Goal: Task Accomplishment & Management: Manage account settings

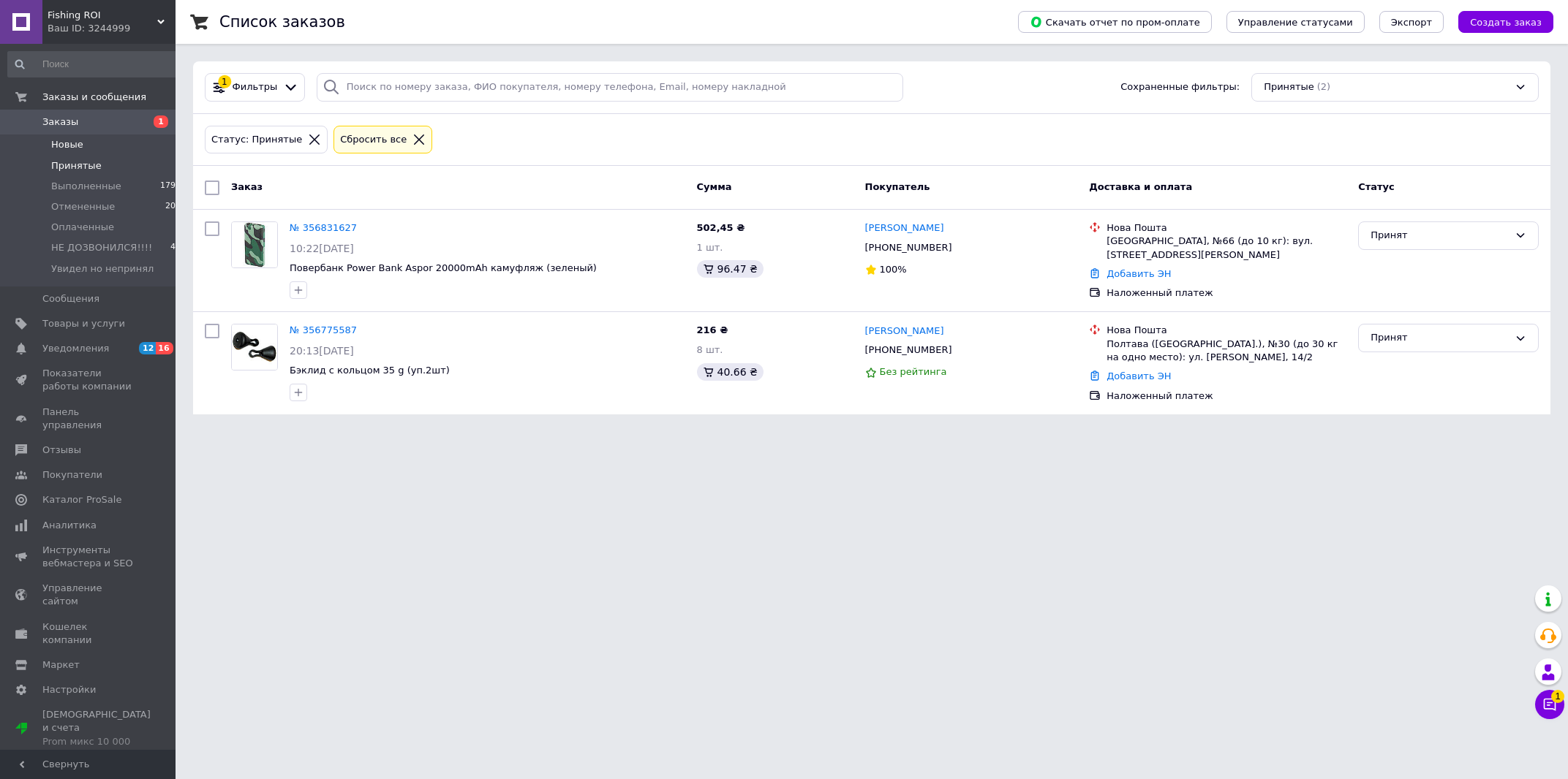
click at [107, 145] on li "Новые 1" at bounding box center [95, 144] width 189 height 20
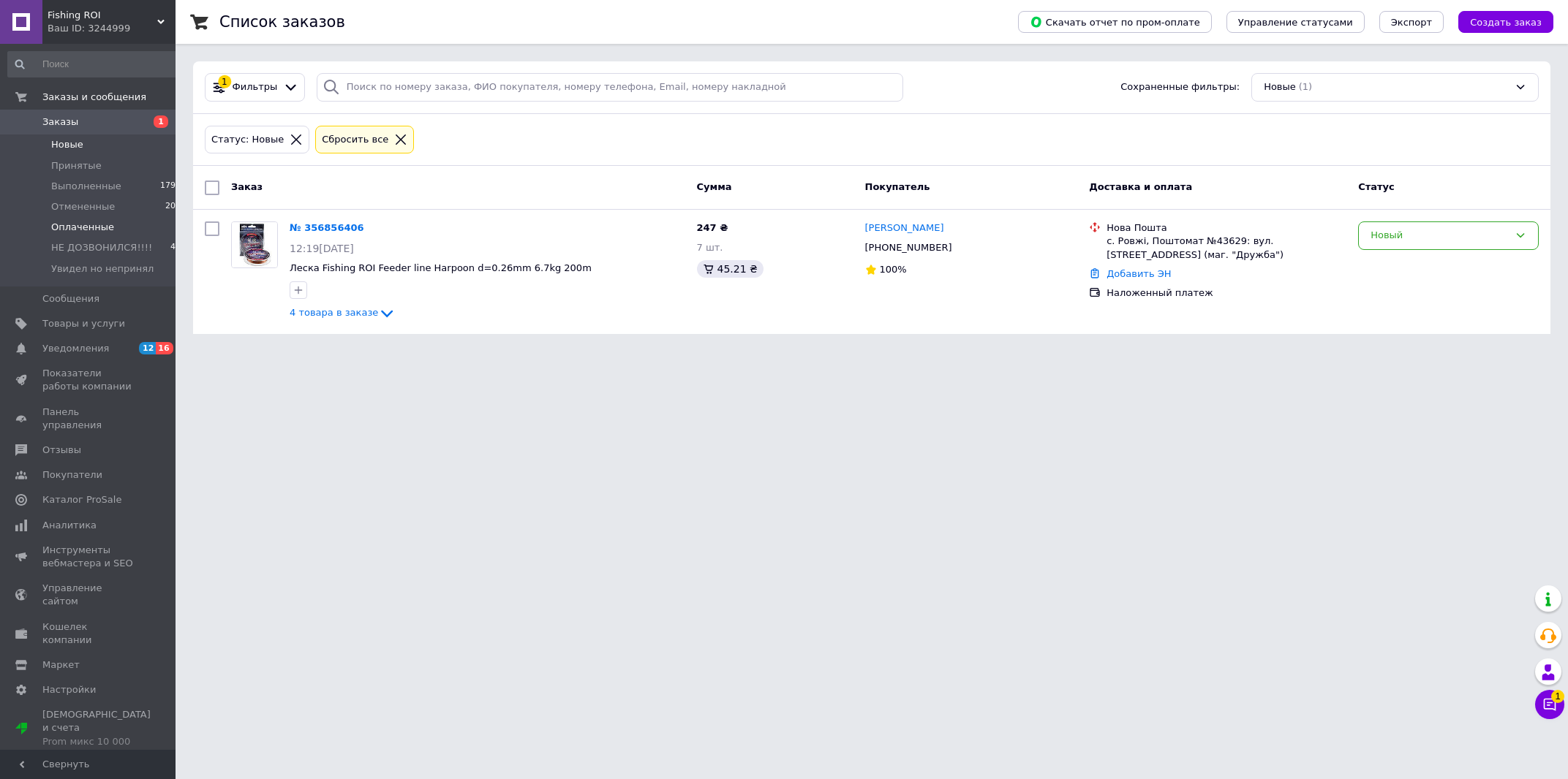
click at [115, 224] on li "Оплаченные 1" at bounding box center [95, 227] width 189 height 20
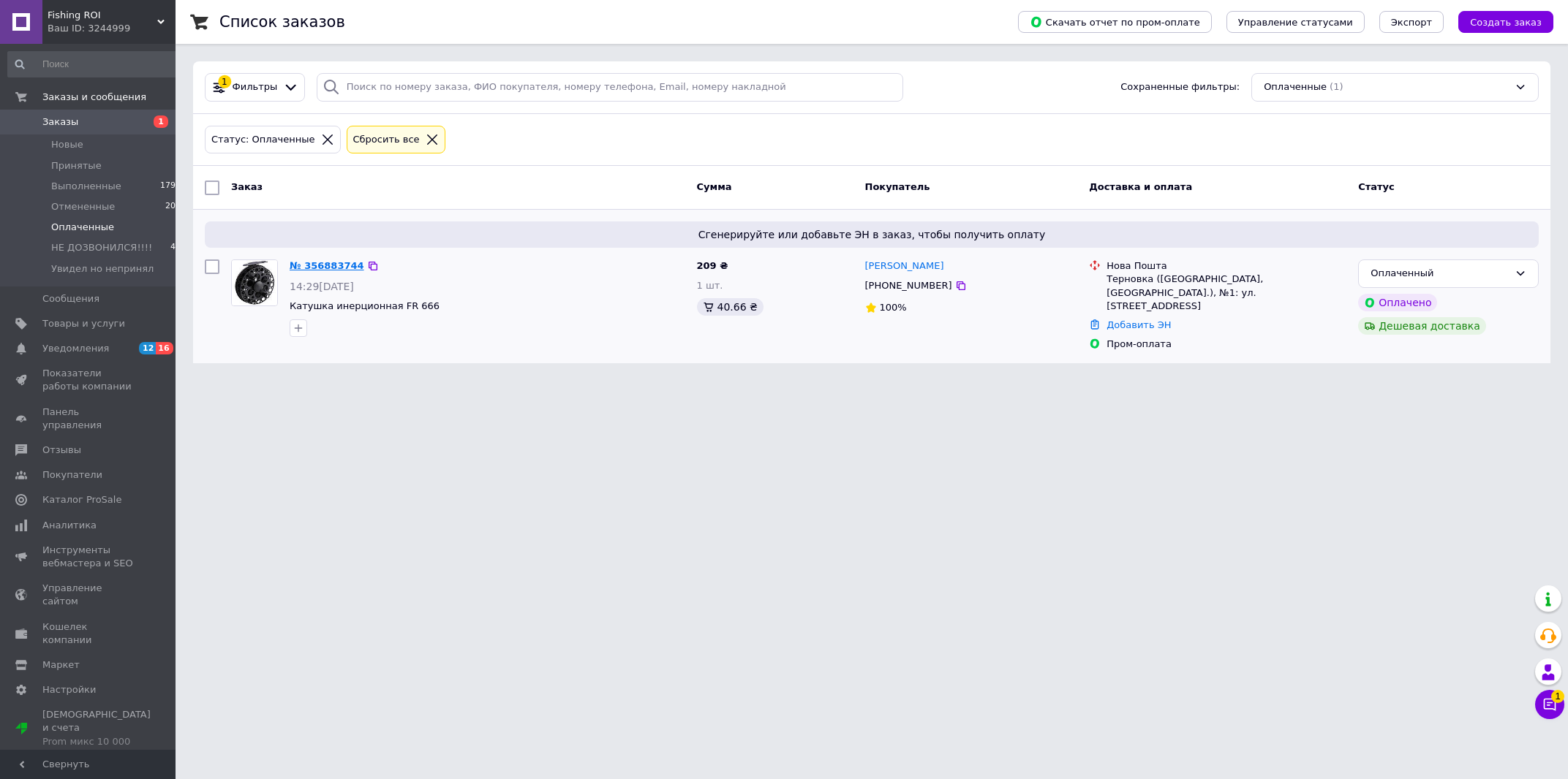
click at [316, 265] on link "№ 356883744" at bounding box center [327, 265] width 75 height 11
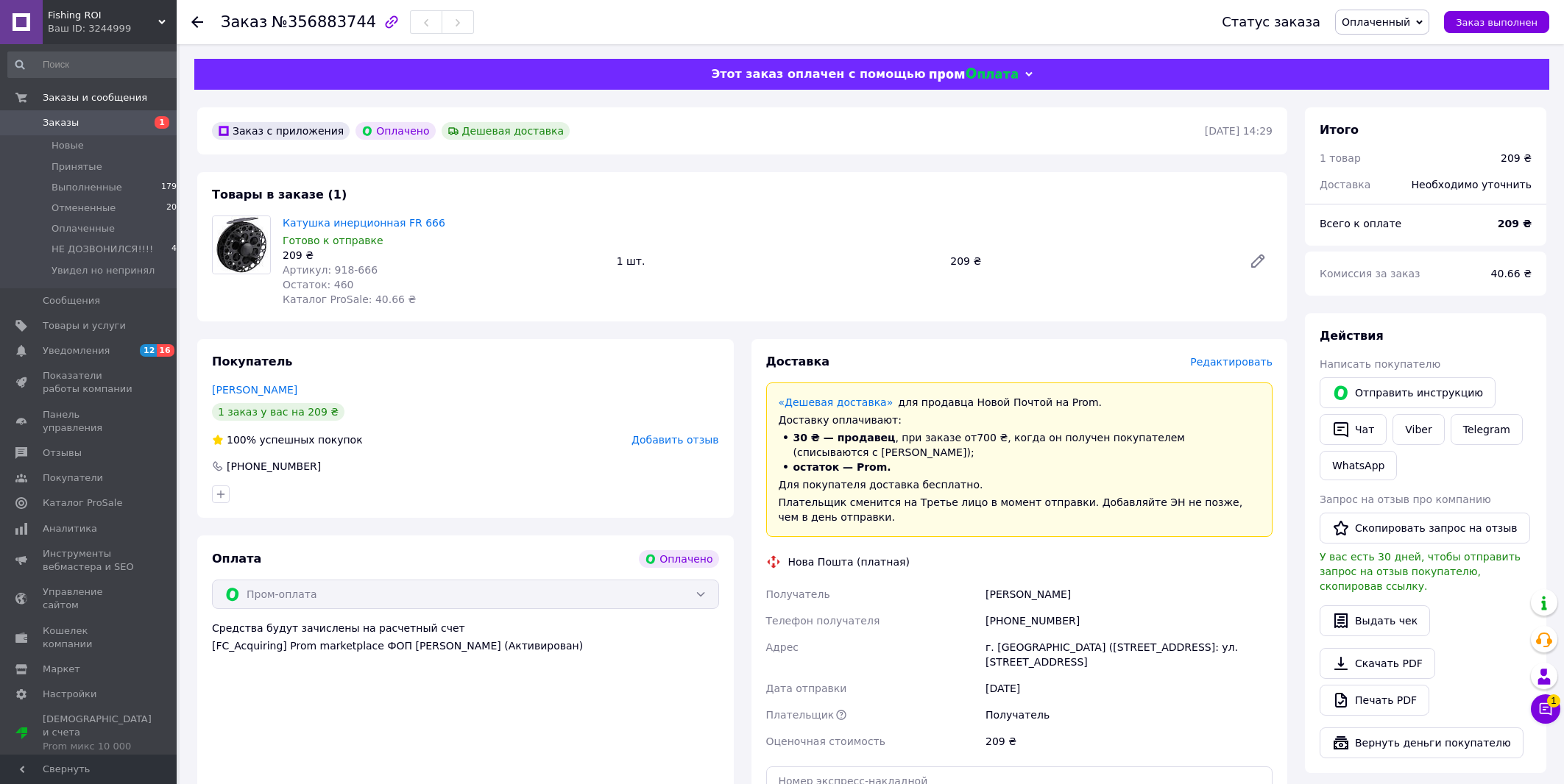
click at [283, 28] on span "№356883744" at bounding box center [324, 21] width 104 height 18
copy span "356883744"
click at [1541, 709] on icon at bounding box center [1545, 709] width 14 height 14
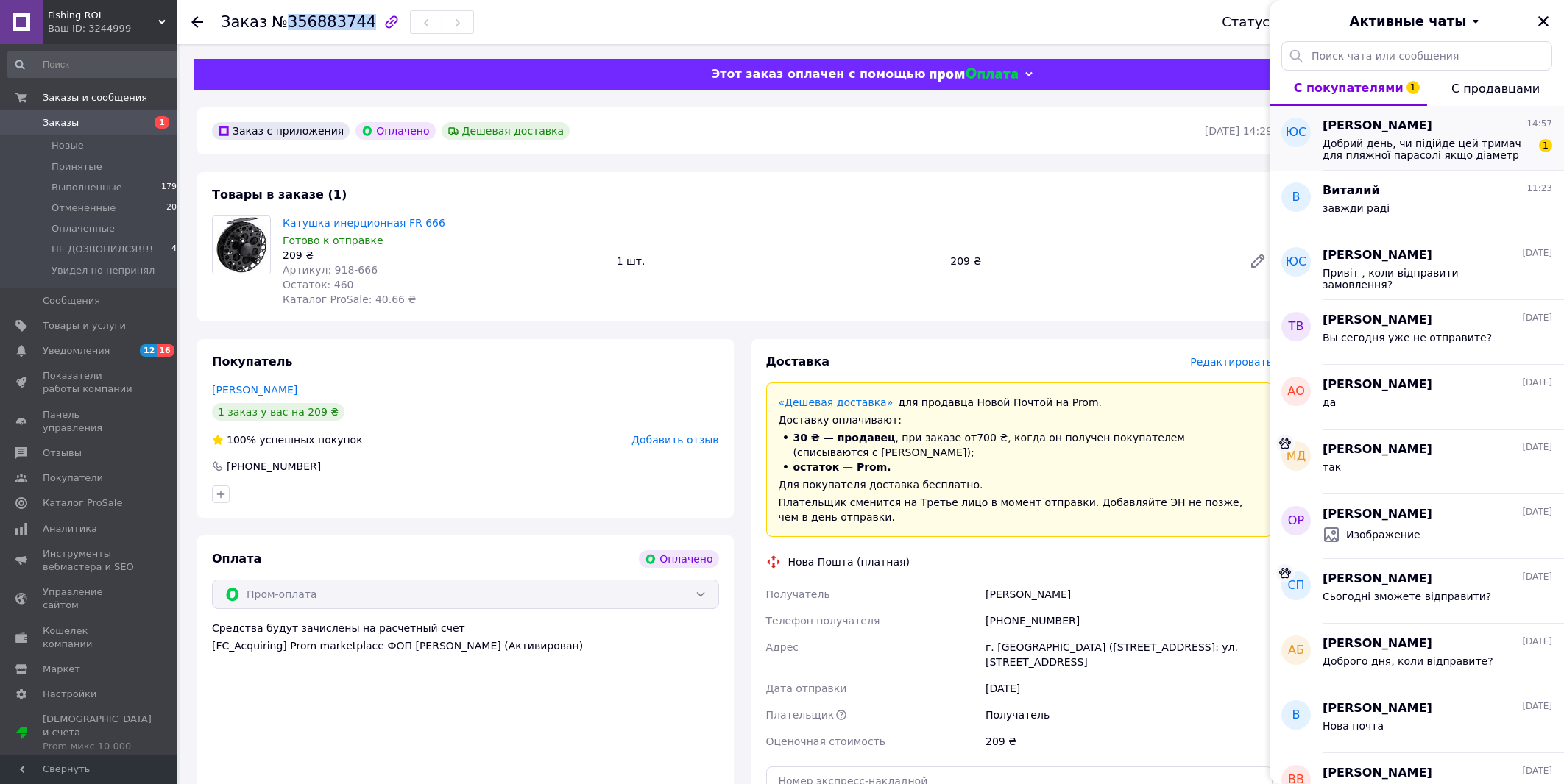
click at [1396, 151] on span "Добрий день, чи підійде цей тримач для пляжної парасолі якщо діаметр нижньої тр…" at bounding box center [1427, 149] width 209 height 24
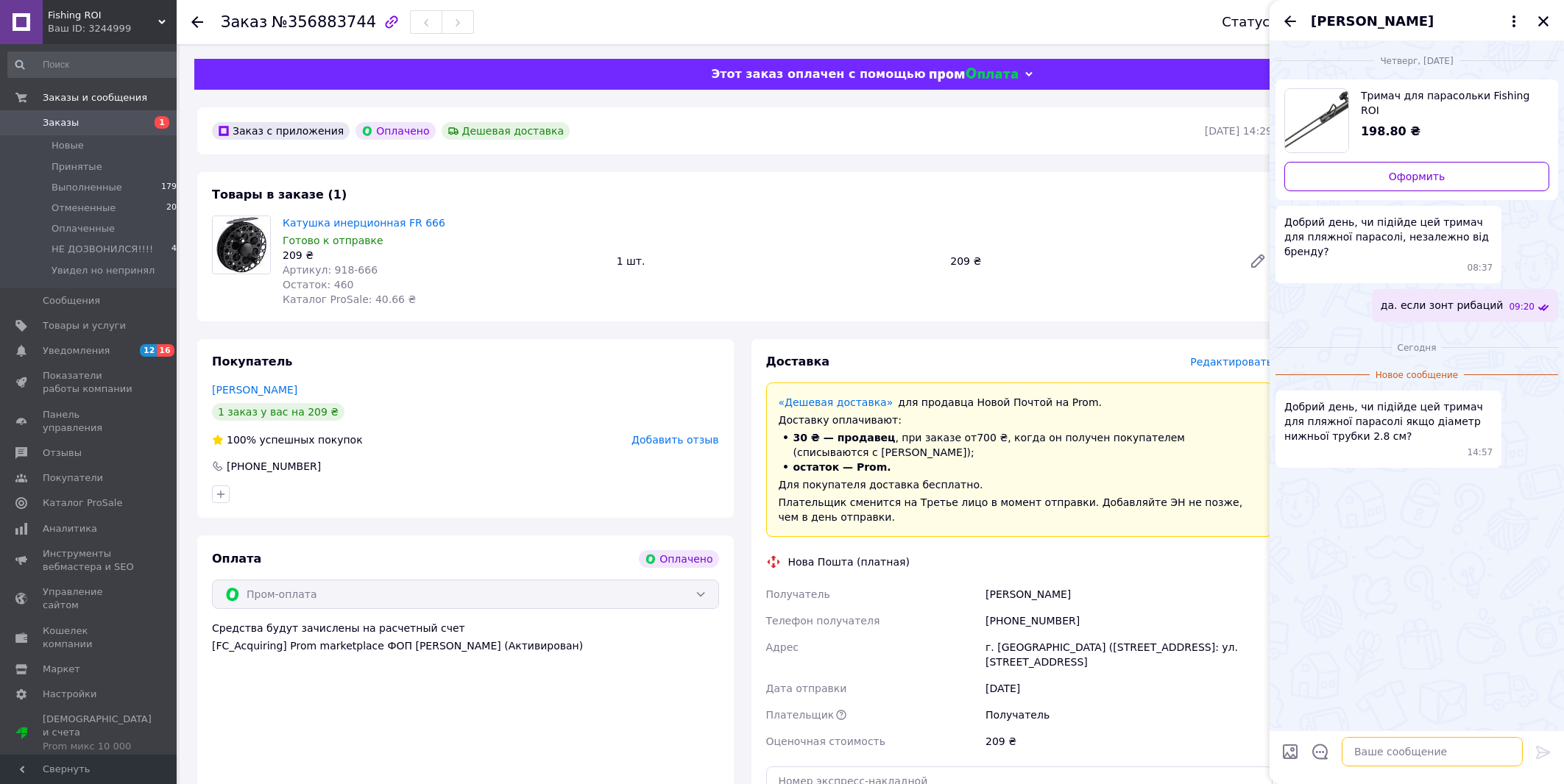
click at [1404, 751] on textarea at bounding box center [1432, 751] width 181 height 30
type textarea "доброго дня"
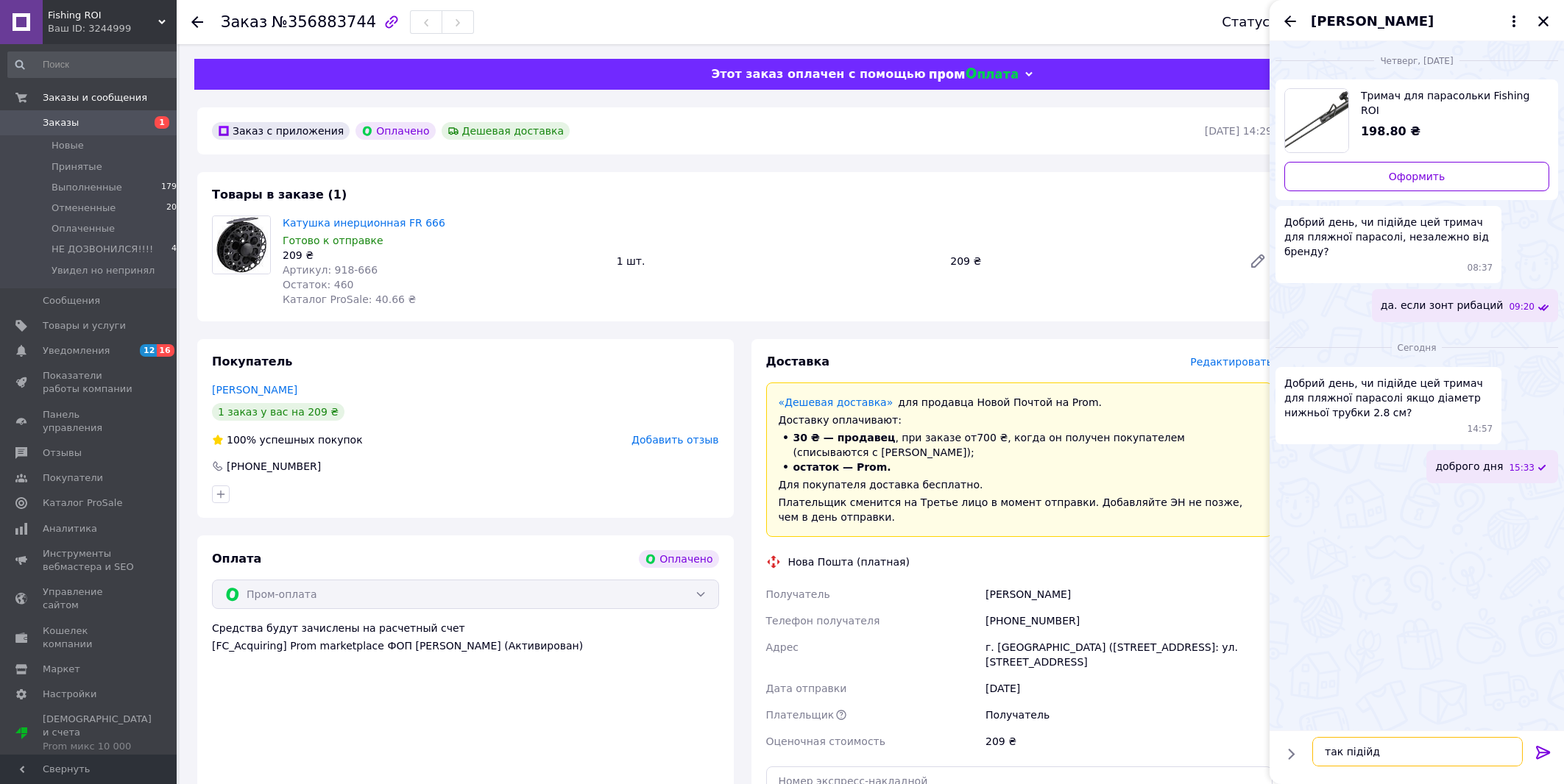
type textarea "так підійде"
click at [1043, 142] on div "Заказ с приложения Оплачено Дешевая доставка" at bounding box center [707, 131] width 996 height 24
click at [1545, 17] on icon "Закрыть" at bounding box center [1543, 21] width 13 height 13
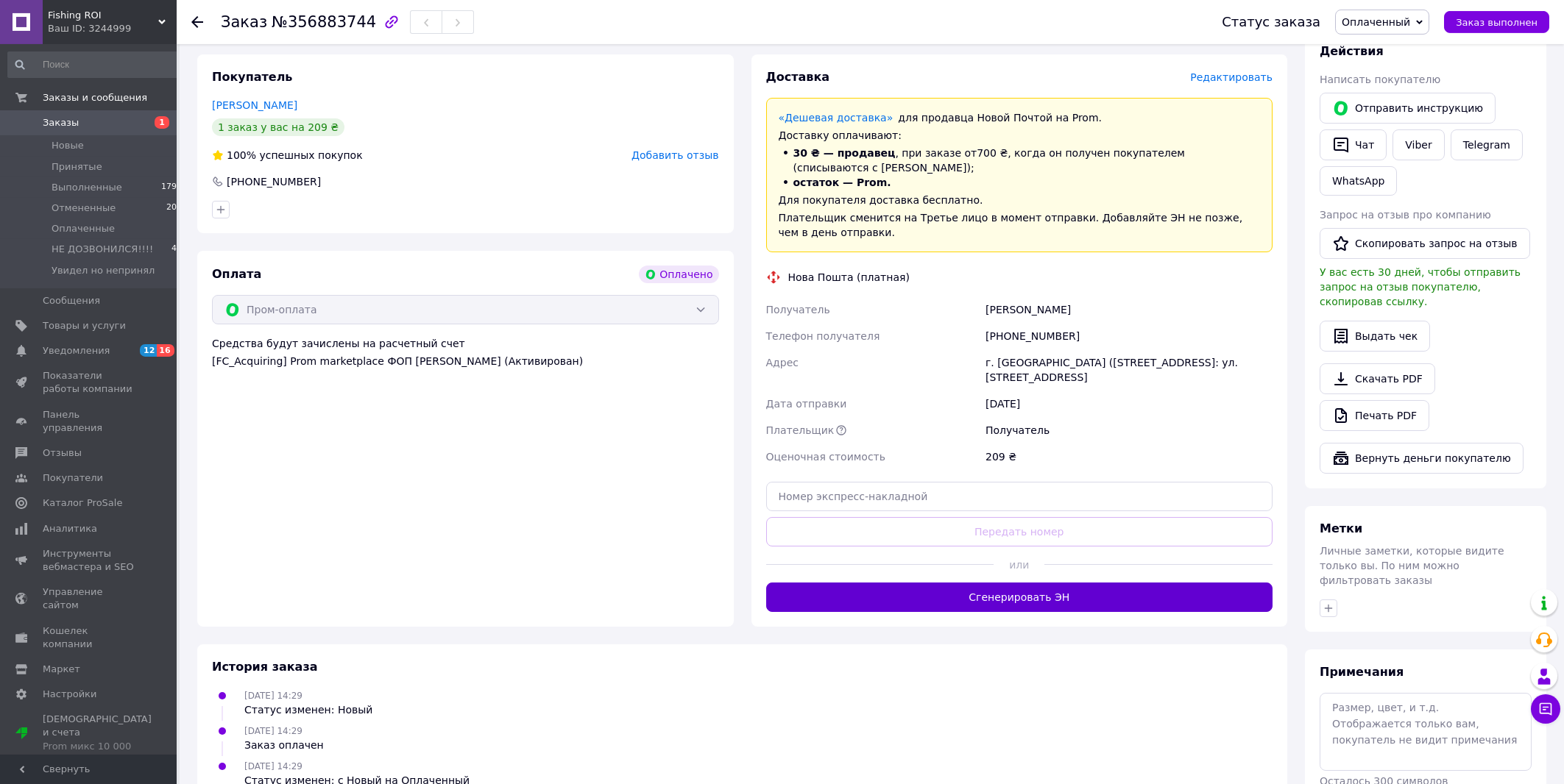
scroll to position [336, 0]
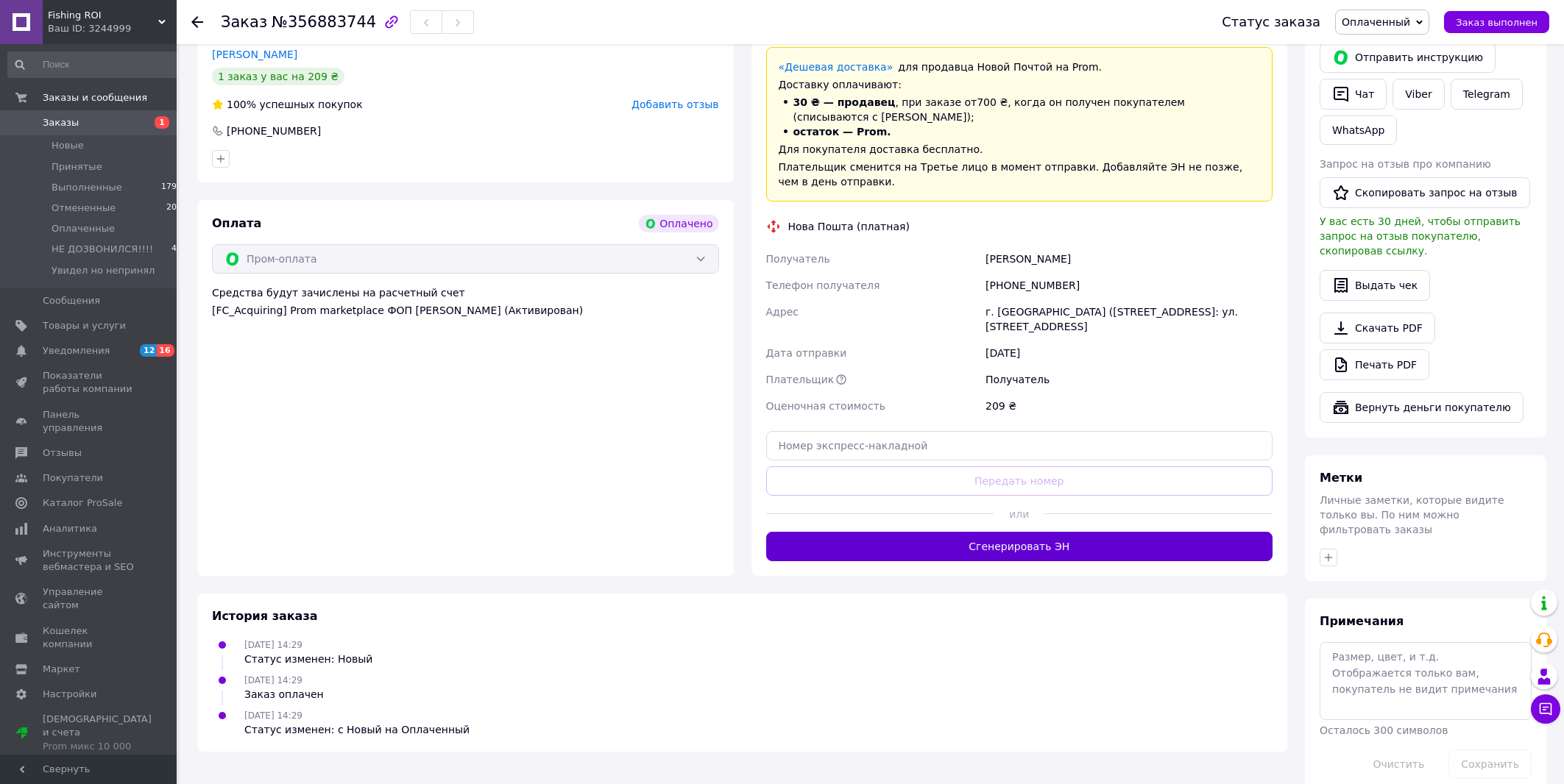
click at [1035, 532] on button "Сгенерировать ЭН" at bounding box center [1020, 547] width 507 height 30
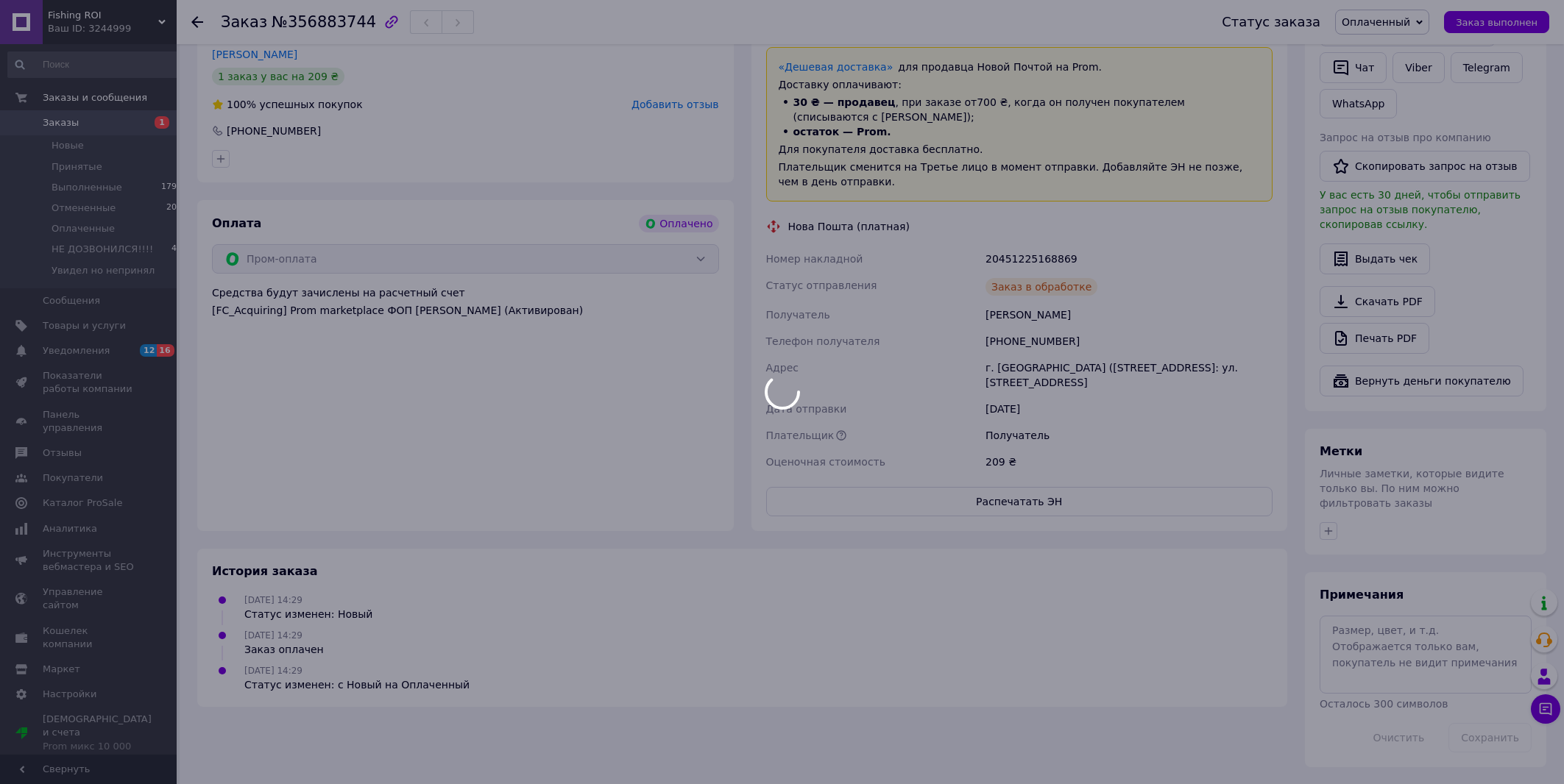
scroll to position [309, 0]
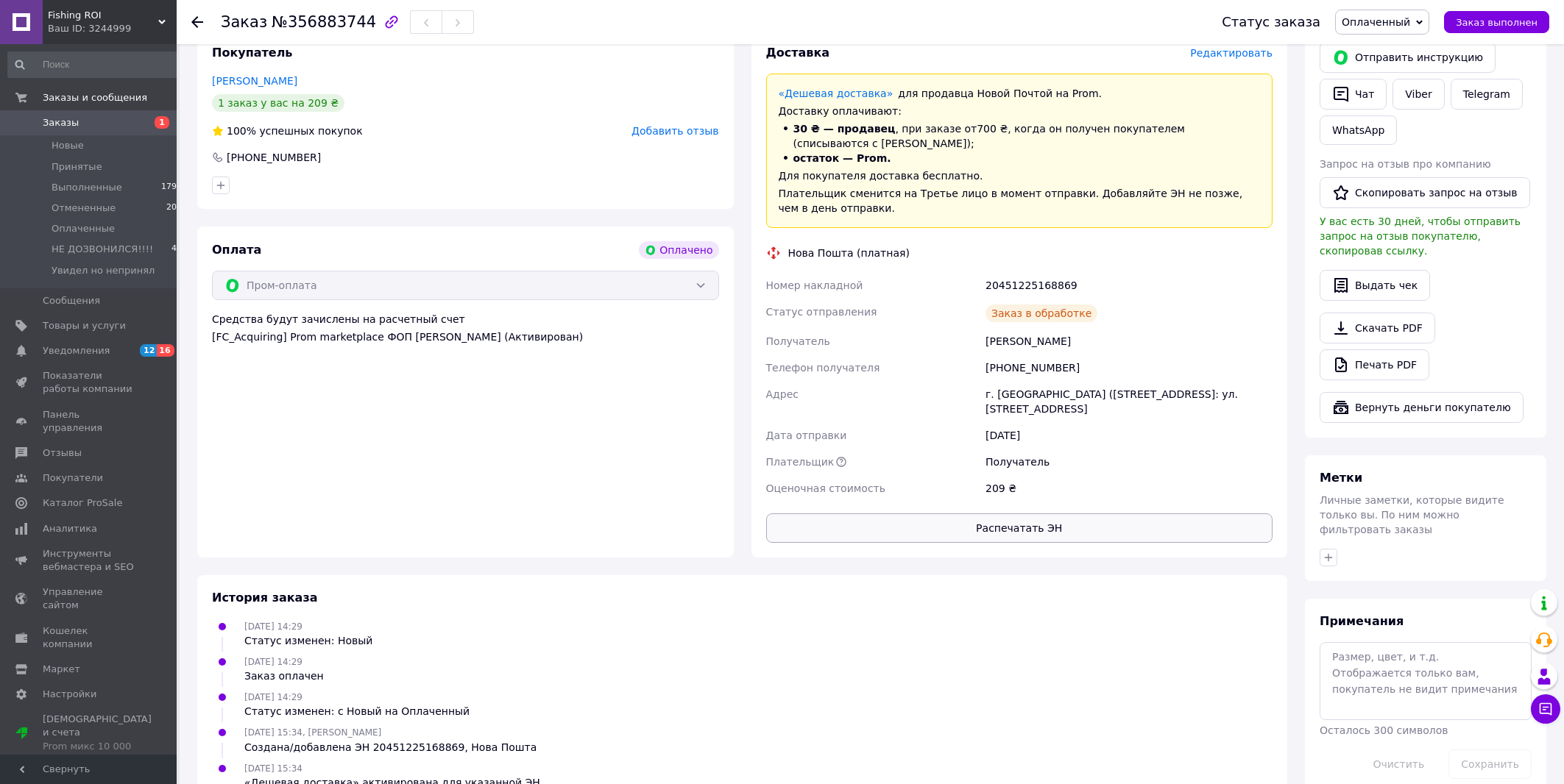
click at [1036, 520] on button "Распечатать ЭН" at bounding box center [1020, 528] width 507 height 30
click at [1483, 19] on span "Заказ выполнен" at bounding box center [1496, 22] width 81 height 11
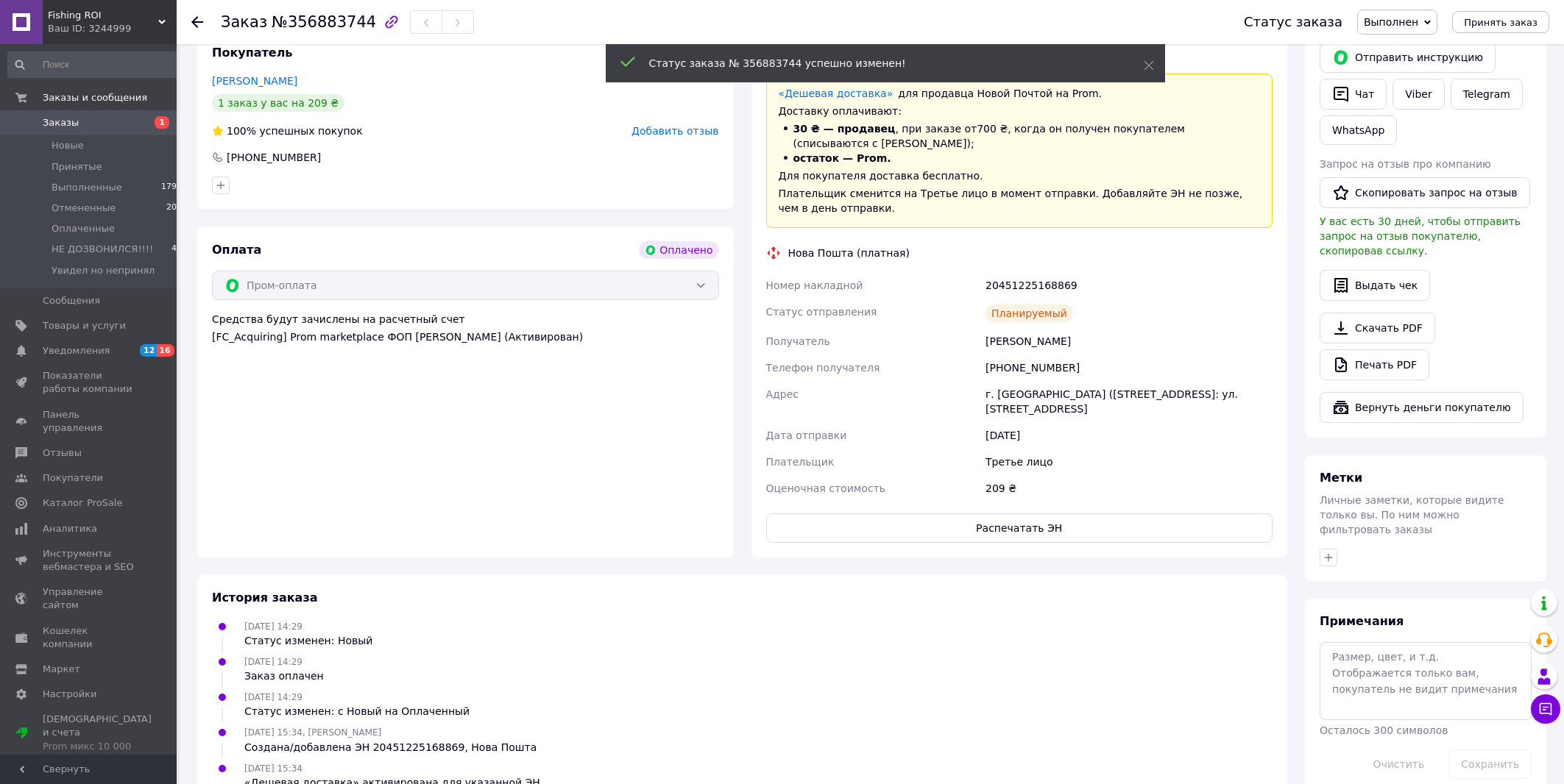
click at [1026, 328] on div "[PERSON_NAME]" at bounding box center [1128, 341] width 293 height 27
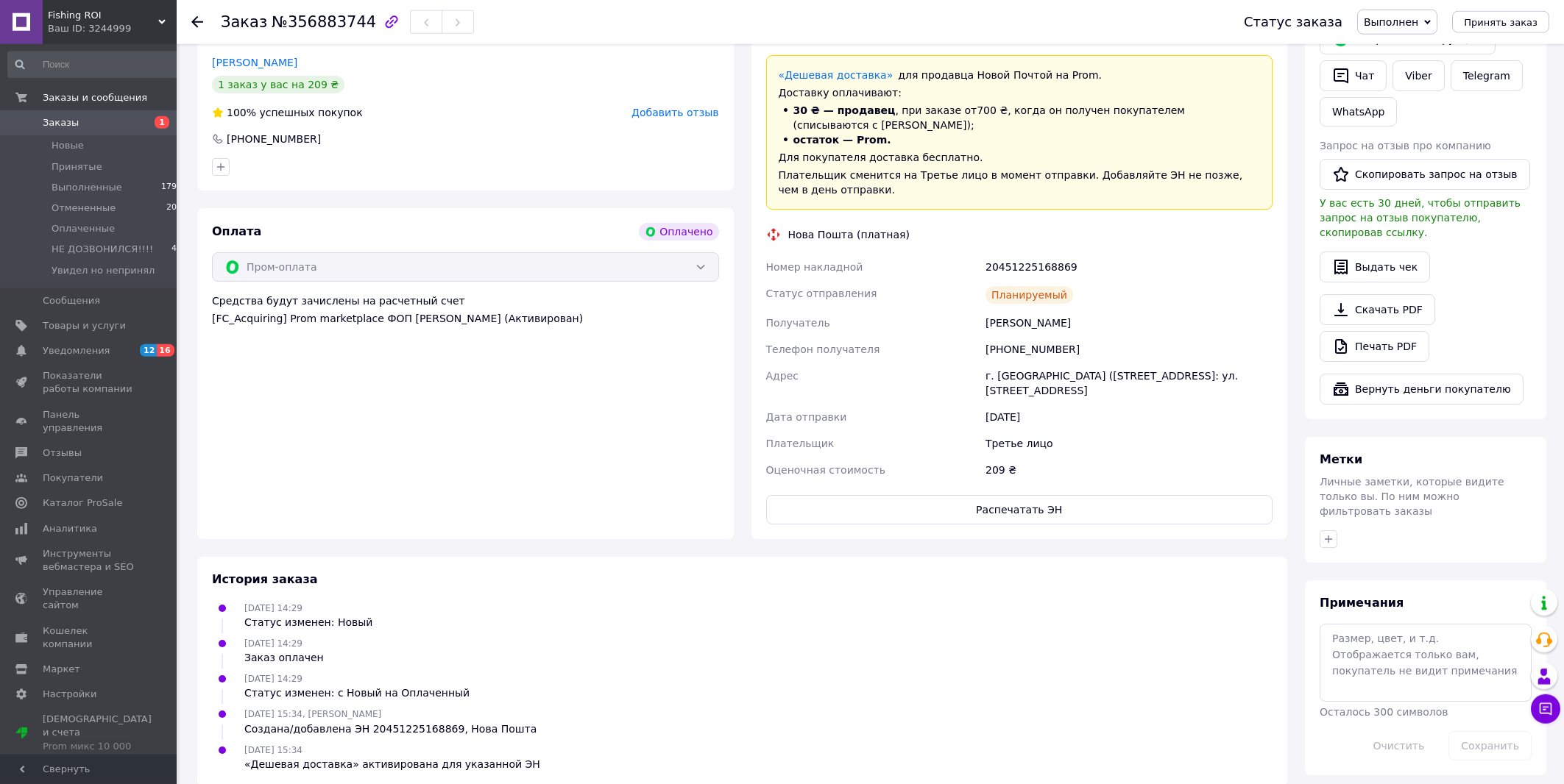
scroll to position [0, 0]
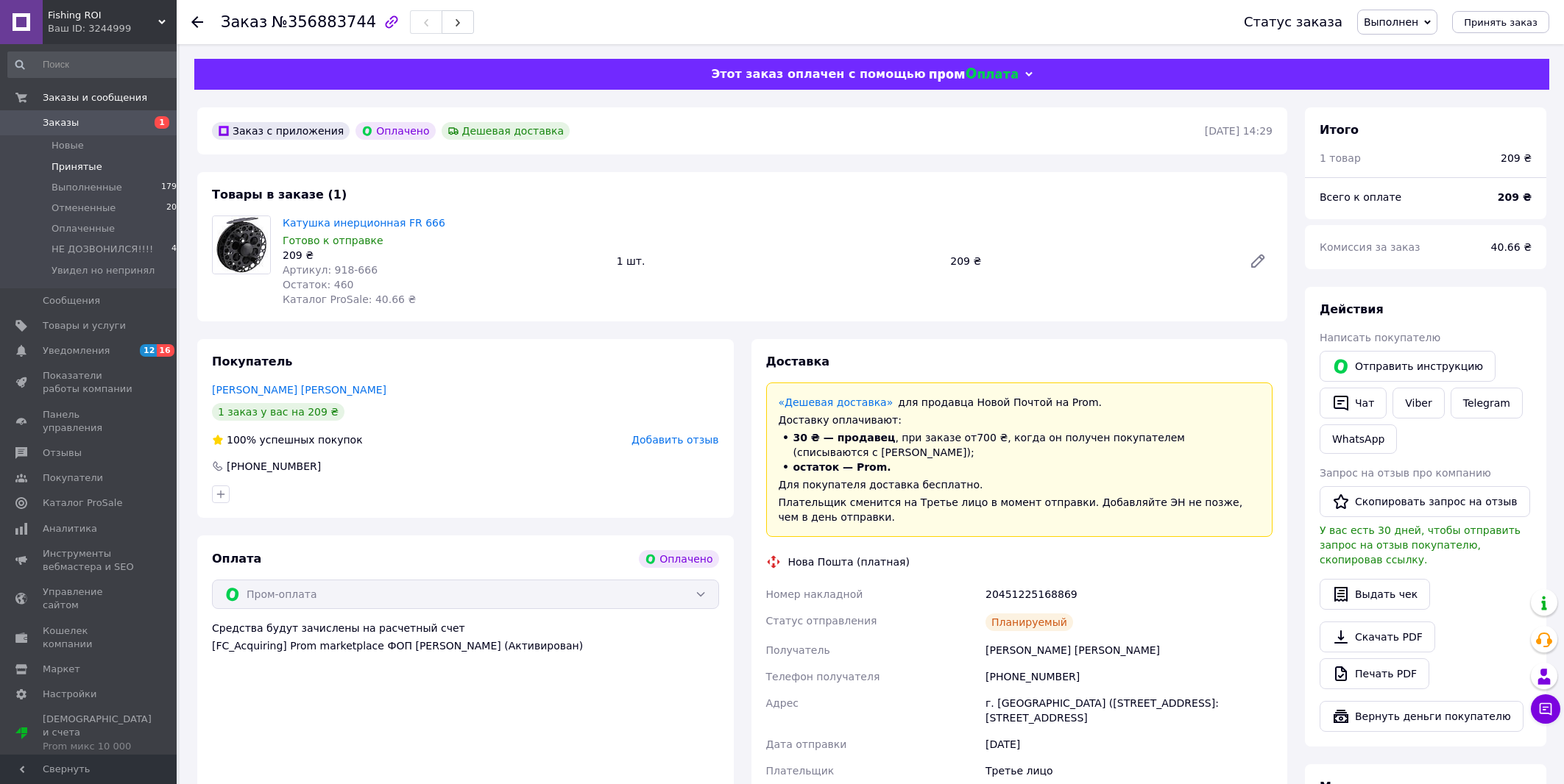
click at [93, 167] on span "Принятые" at bounding box center [77, 167] width 51 height 13
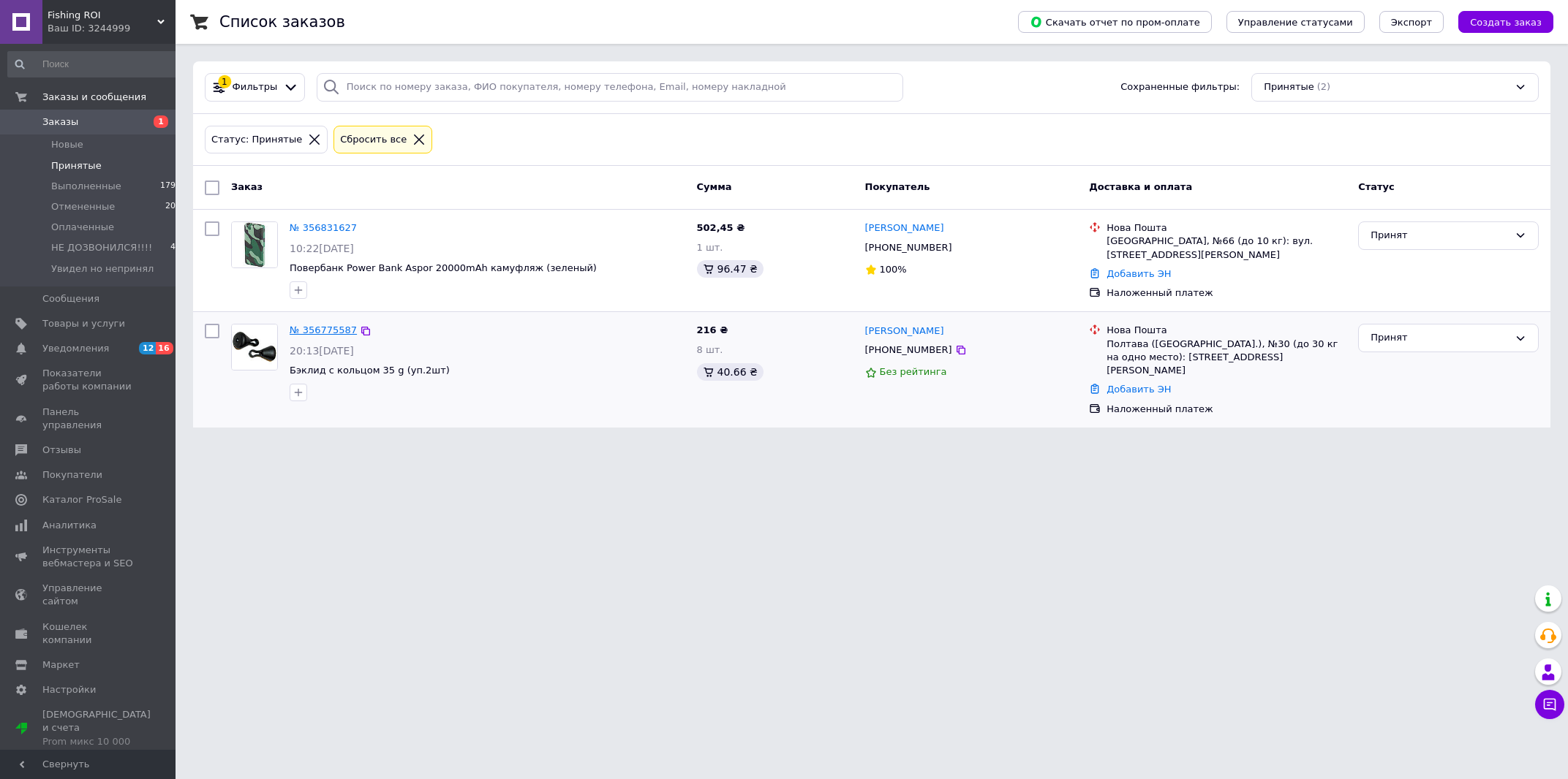
click at [328, 329] on link "№ 356775587" at bounding box center [323, 330] width 67 height 11
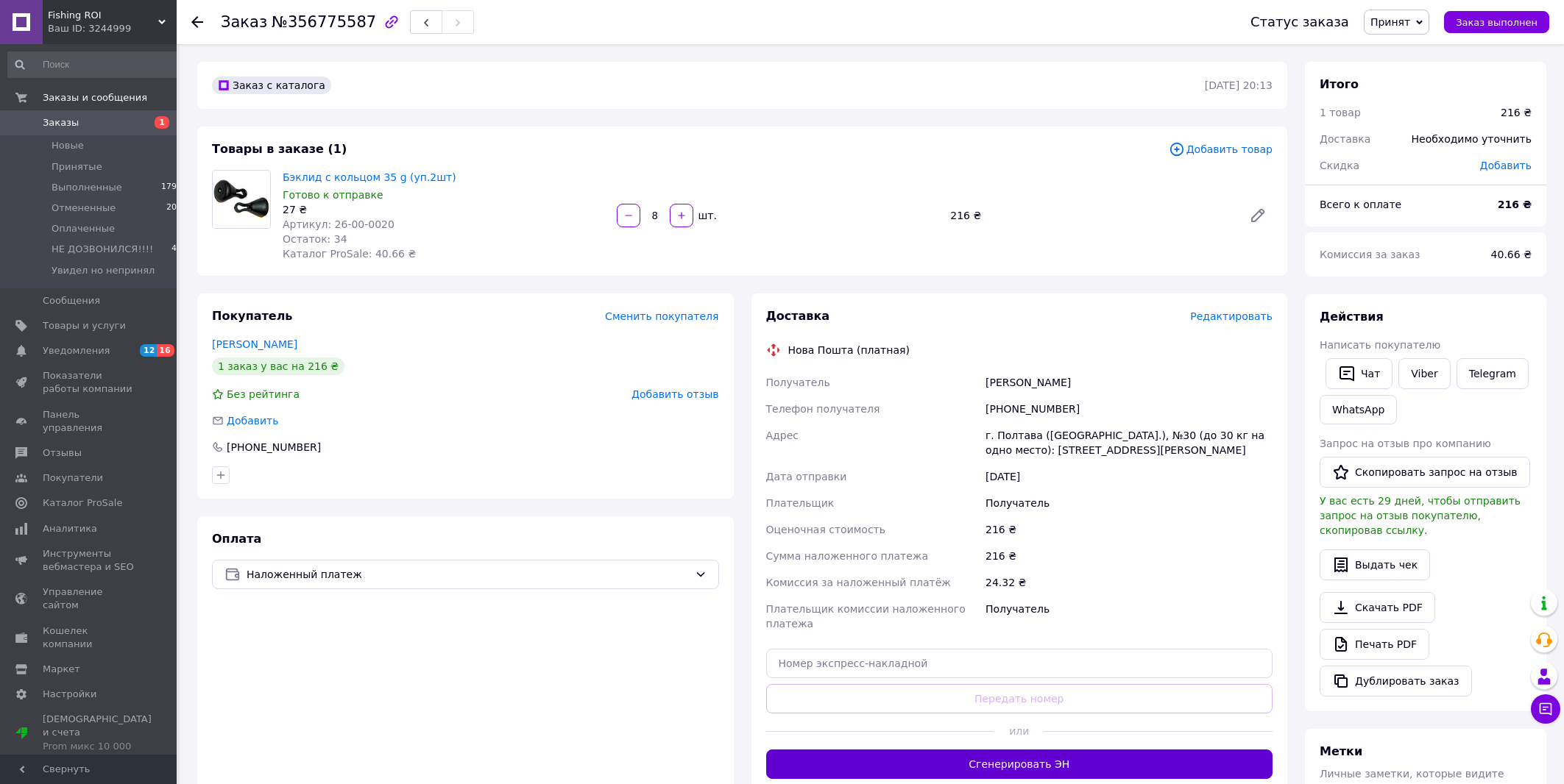
click at [1016, 759] on button "Сгенерировать ЭН" at bounding box center [1020, 764] width 507 height 30
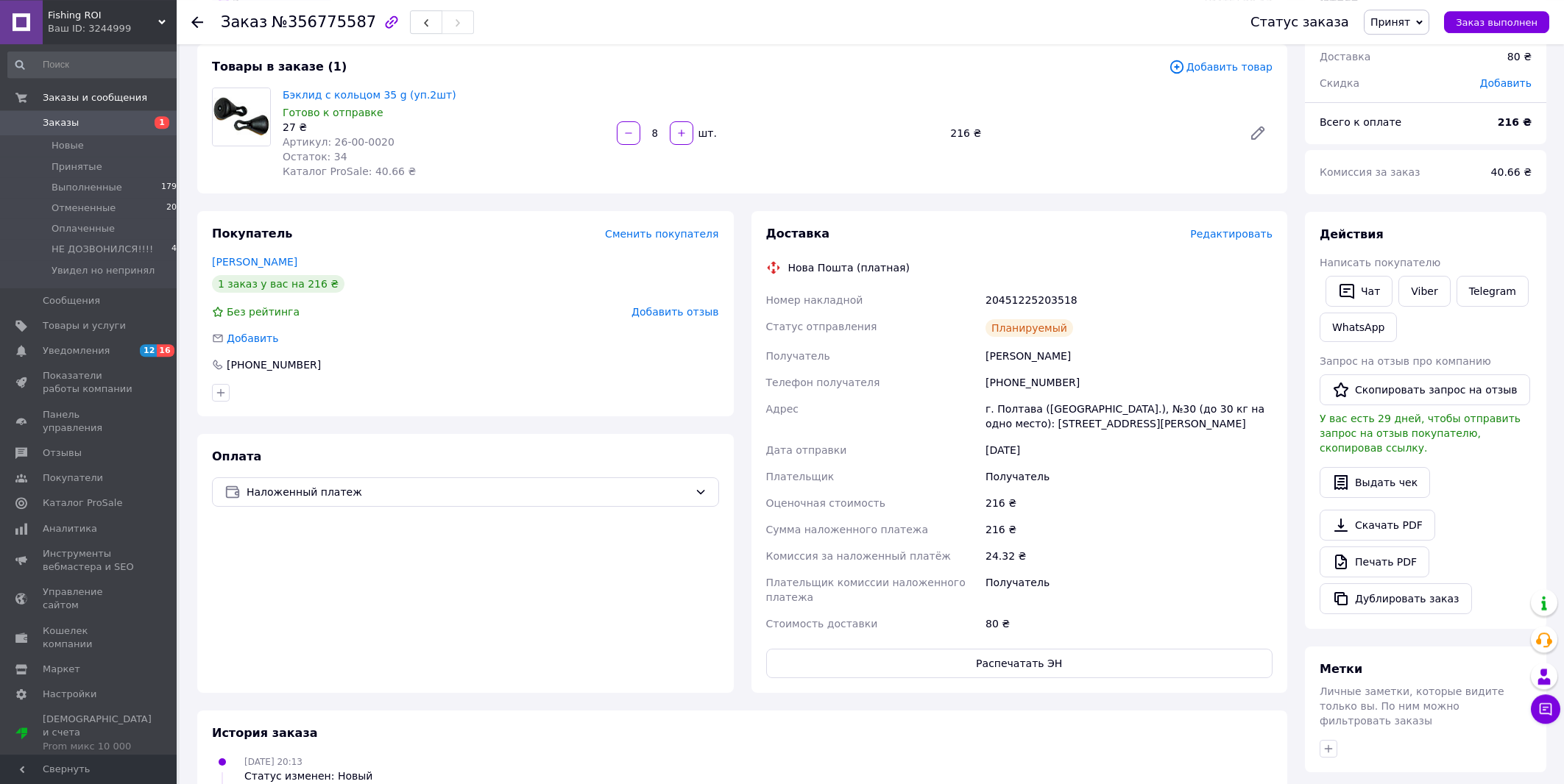
scroll to position [158, 0]
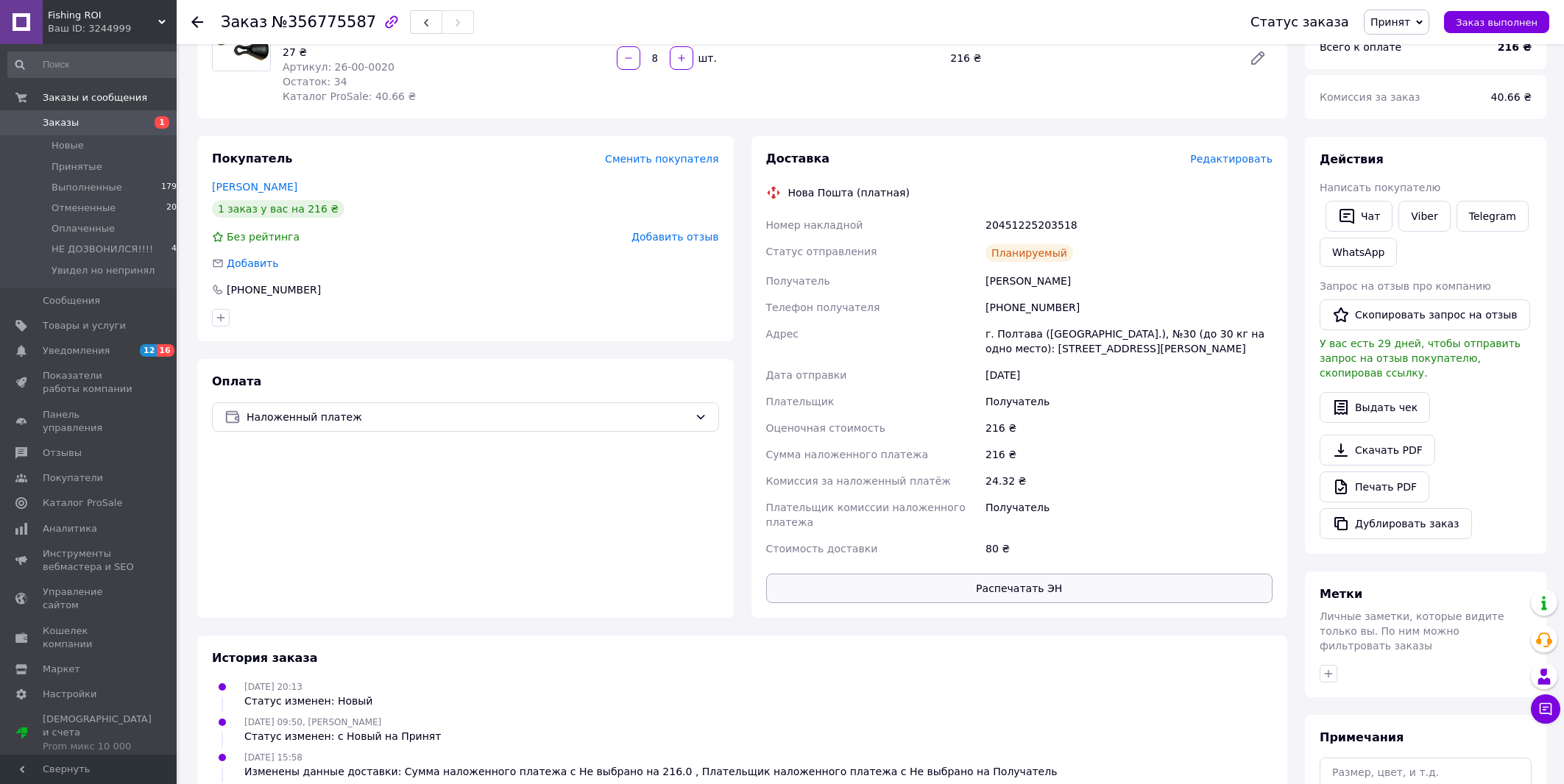
click at [1059, 592] on button "Распечатать ЭН" at bounding box center [1020, 588] width 507 height 30
click at [1467, 28] on span "Заказ выполнен" at bounding box center [1496, 22] width 81 height 11
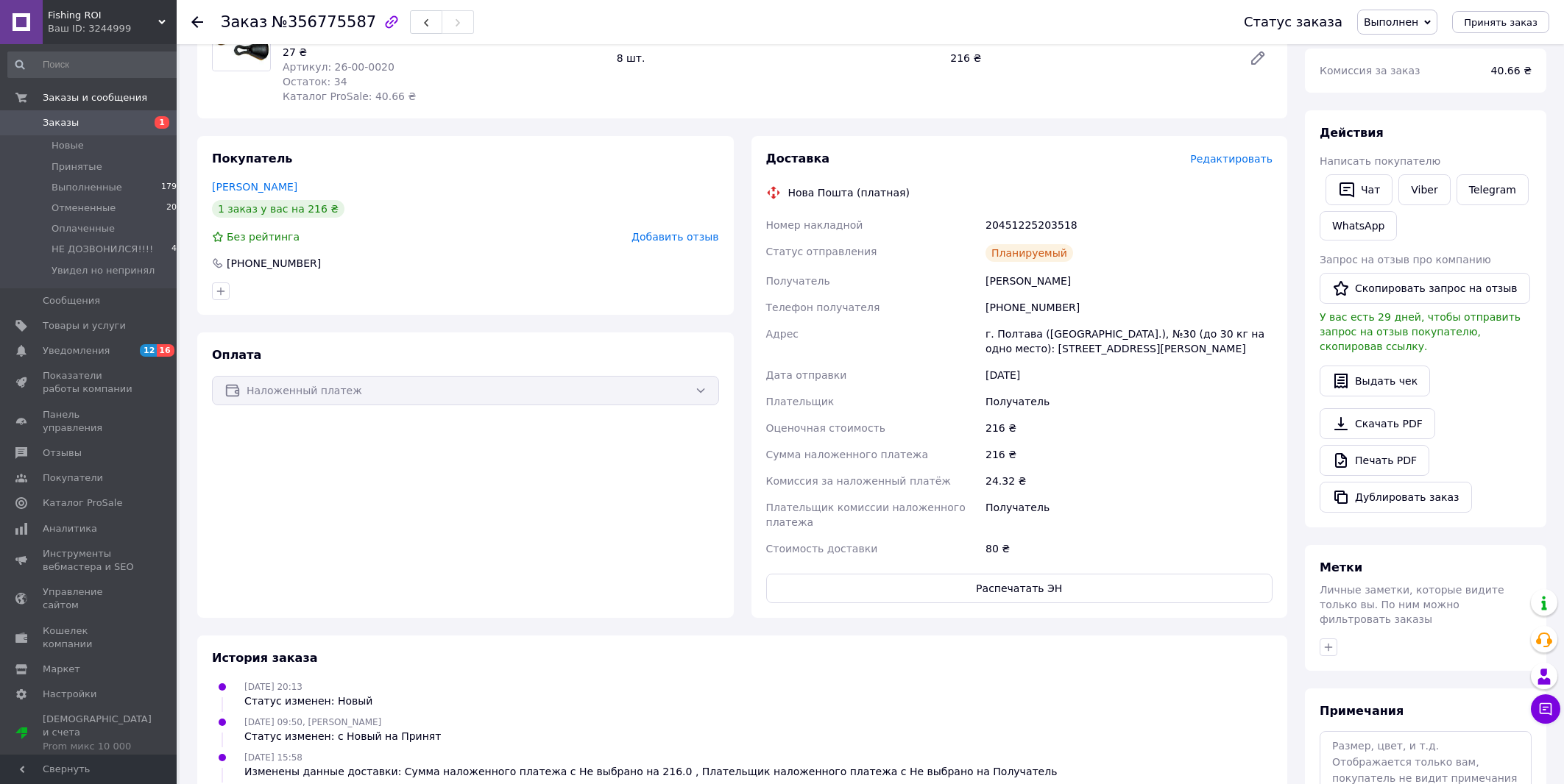
click at [1027, 282] on div "Михайлов Сергей" at bounding box center [1128, 281] width 293 height 27
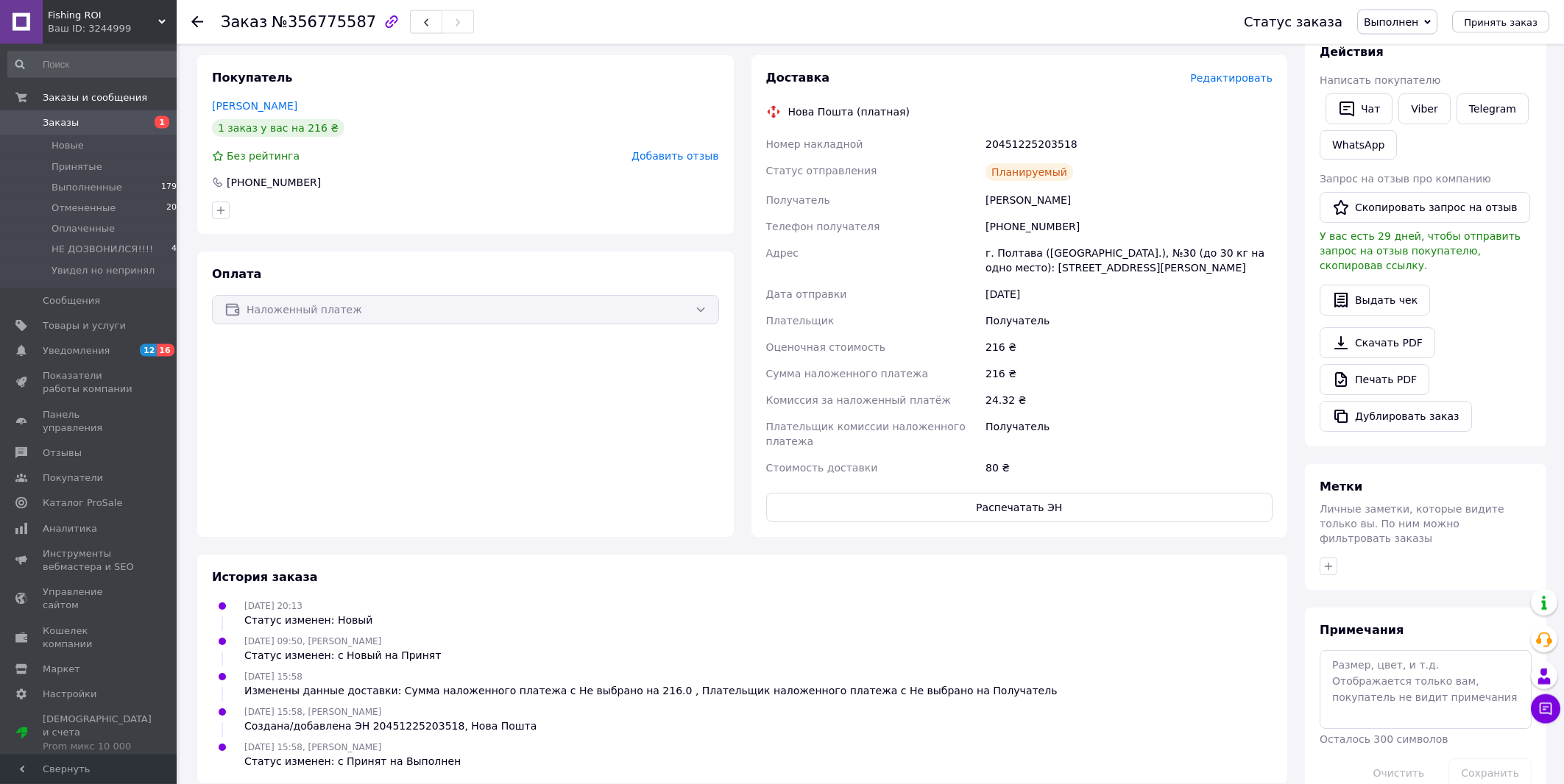
scroll to position [0, 0]
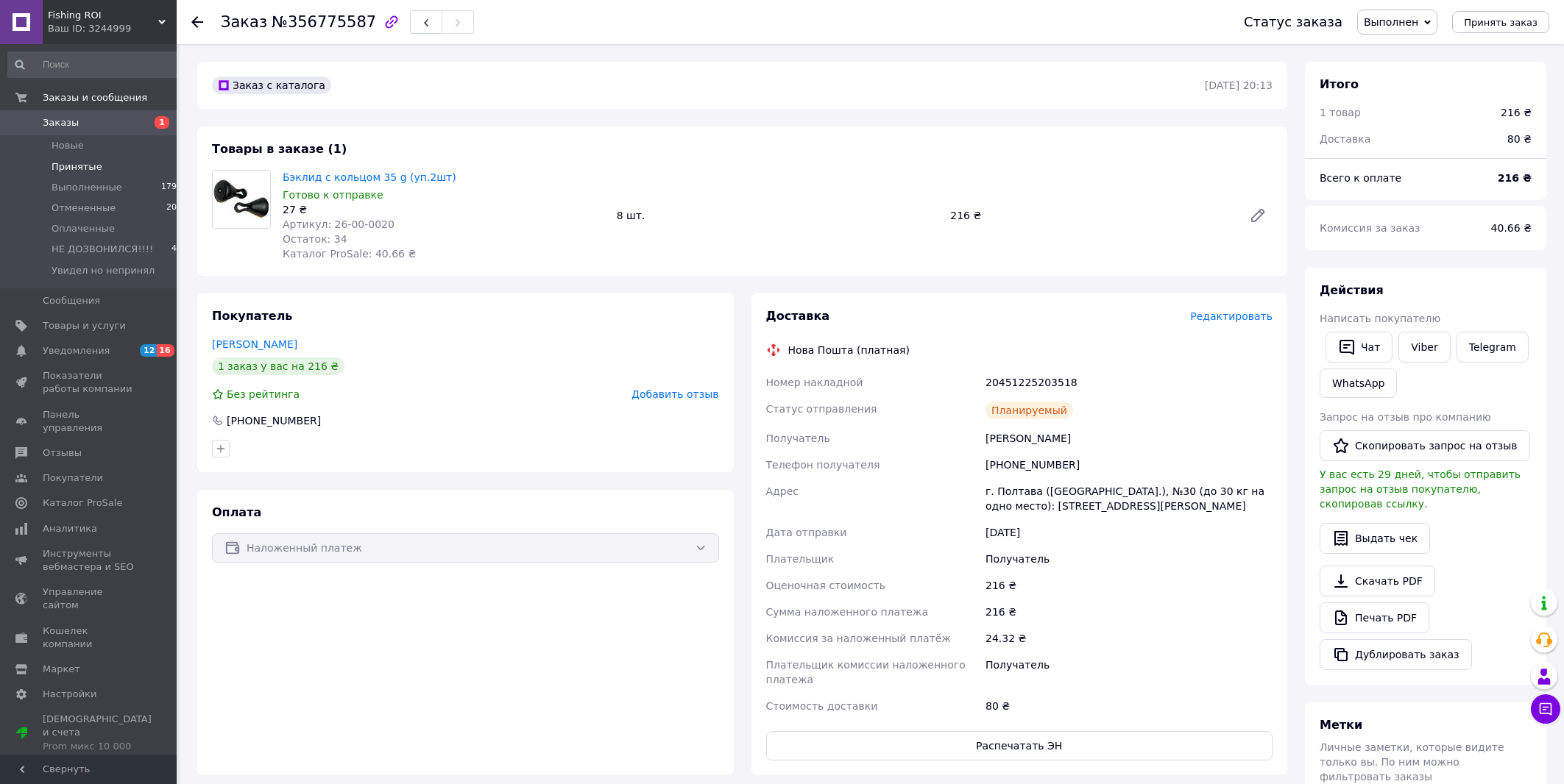
click at [106, 159] on li "Принятые 2" at bounding box center [95, 167] width 190 height 21
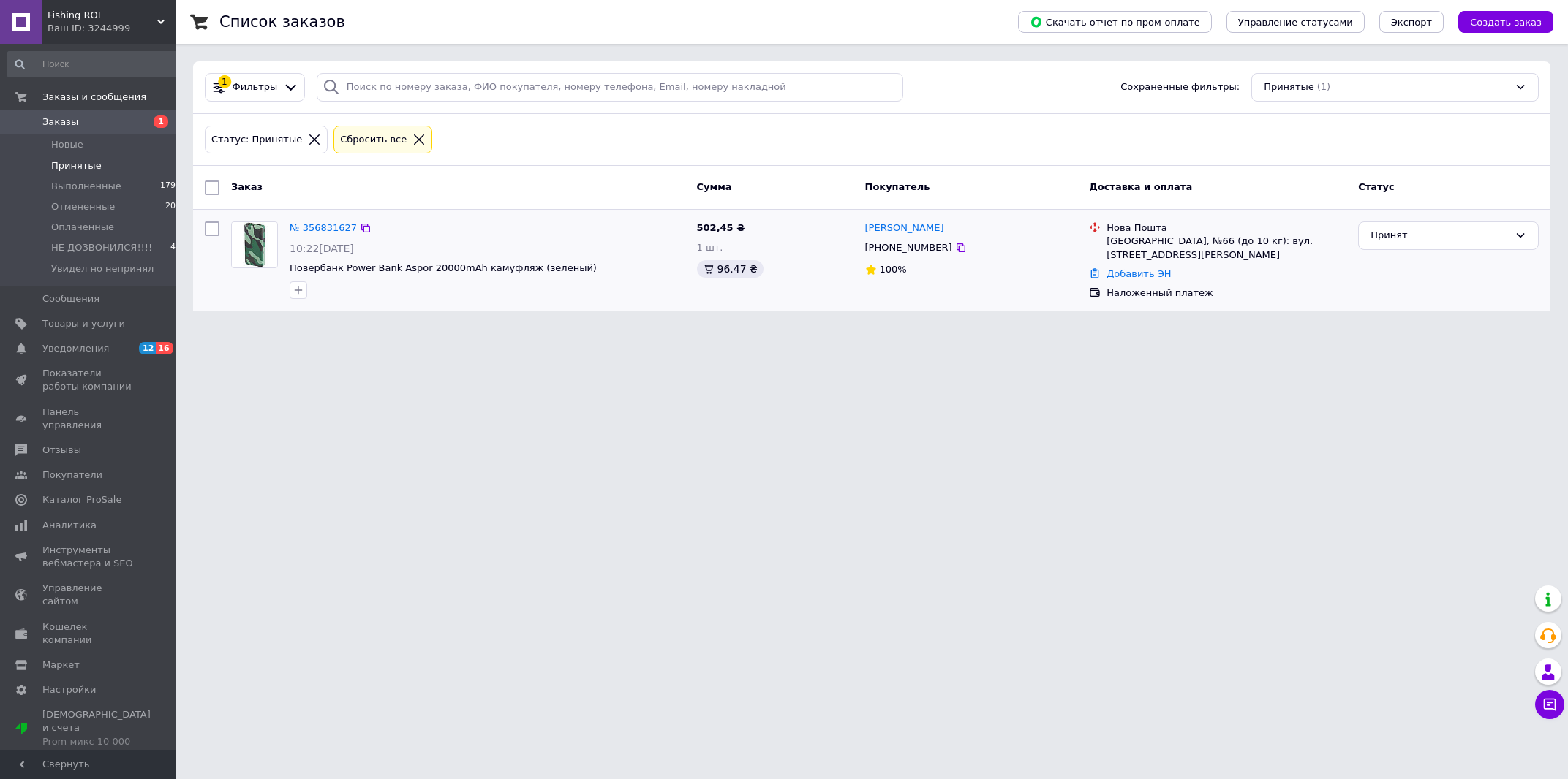
click at [331, 232] on link "№ 356831627" at bounding box center [323, 228] width 67 height 11
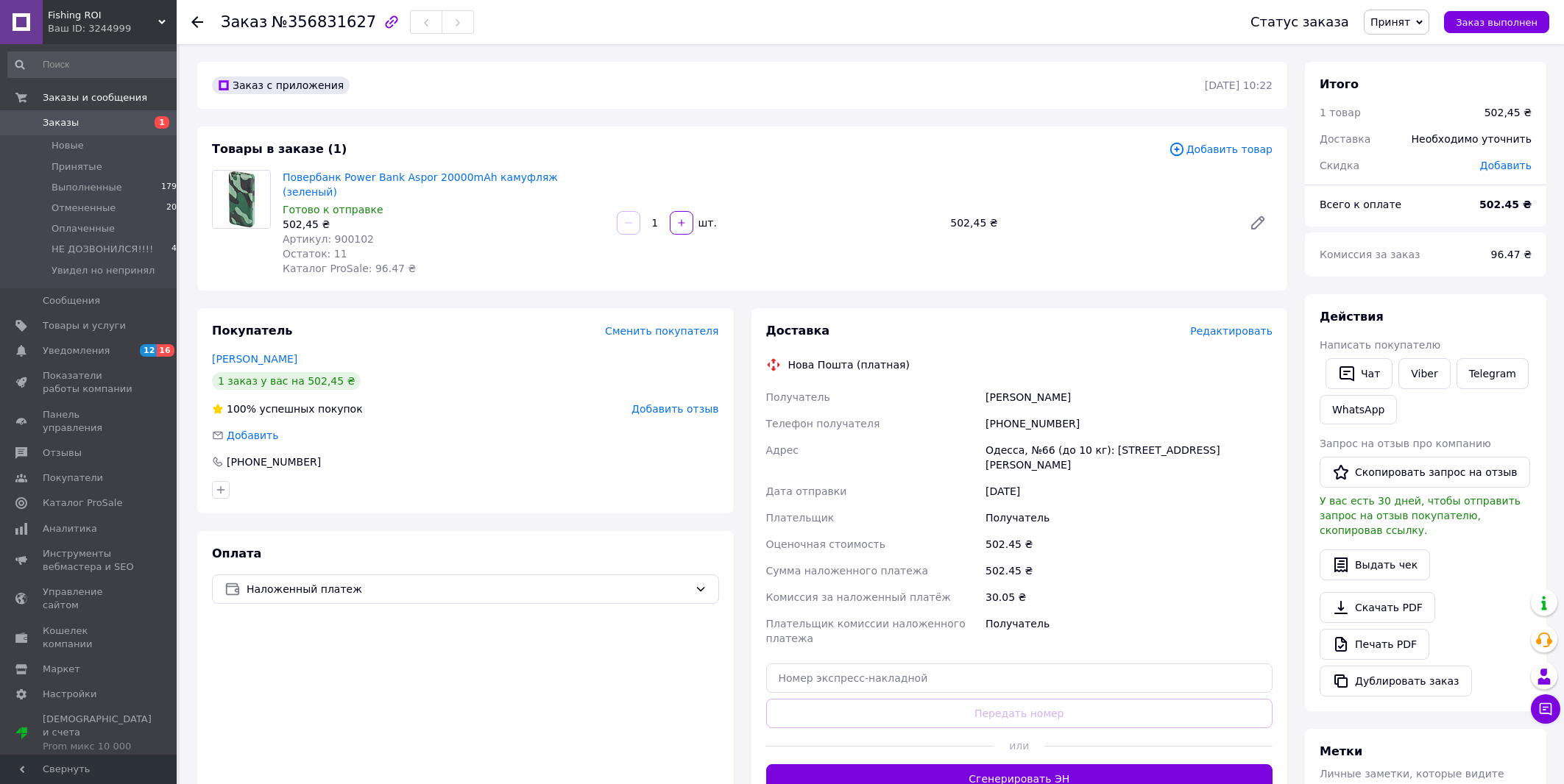
click at [1031, 386] on div "Смирнов Виталий" at bounding box center [1128, 397] width 293 height 27
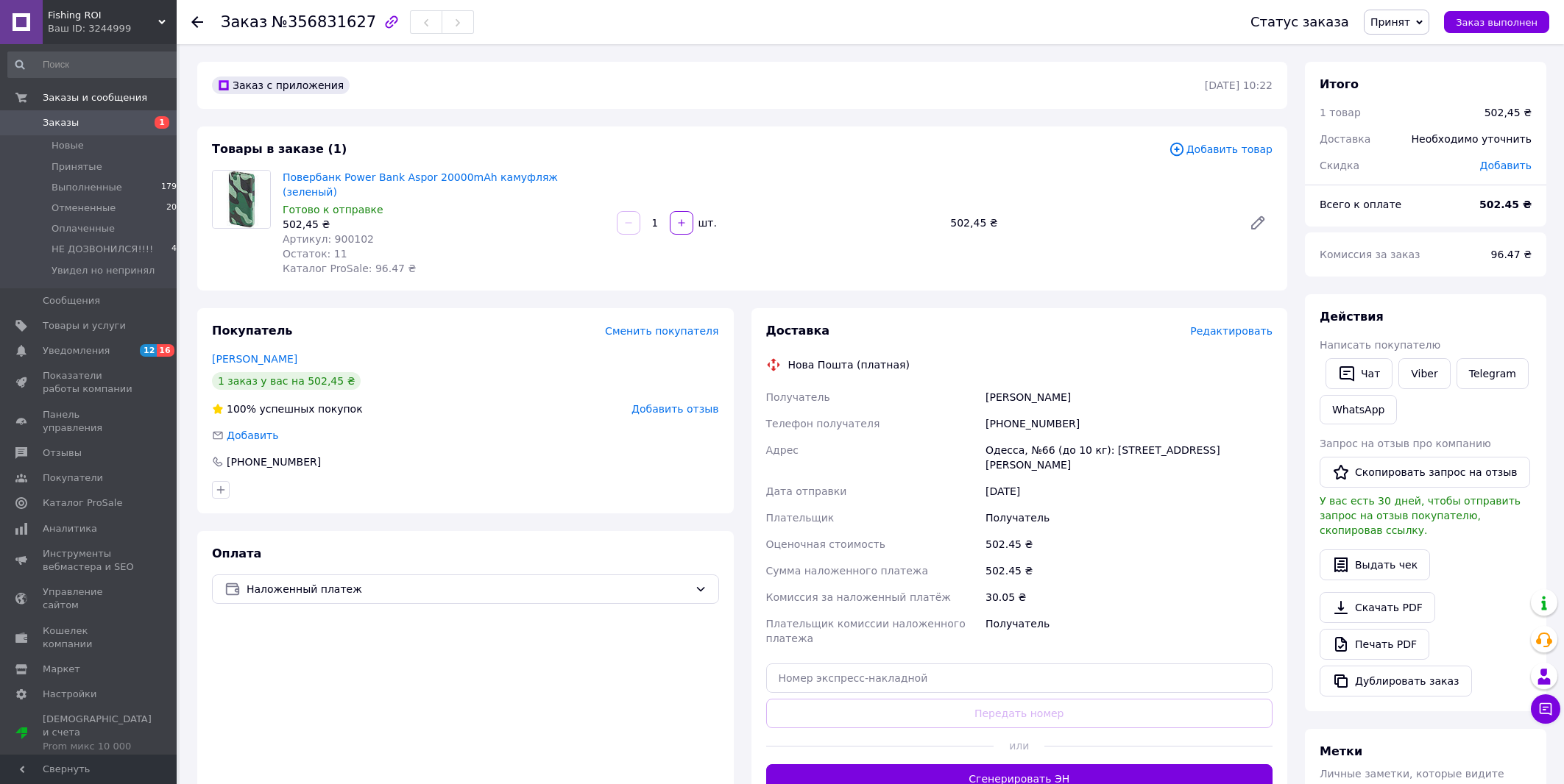
click at [1031, 386] on div "Смирнов Виталий" at bounding box center [1128, 397] width 293 height 27
click at [1033, 764] on button "Сгенерировать ЭН" at bounding box center [1020, 779] width 507 height 30
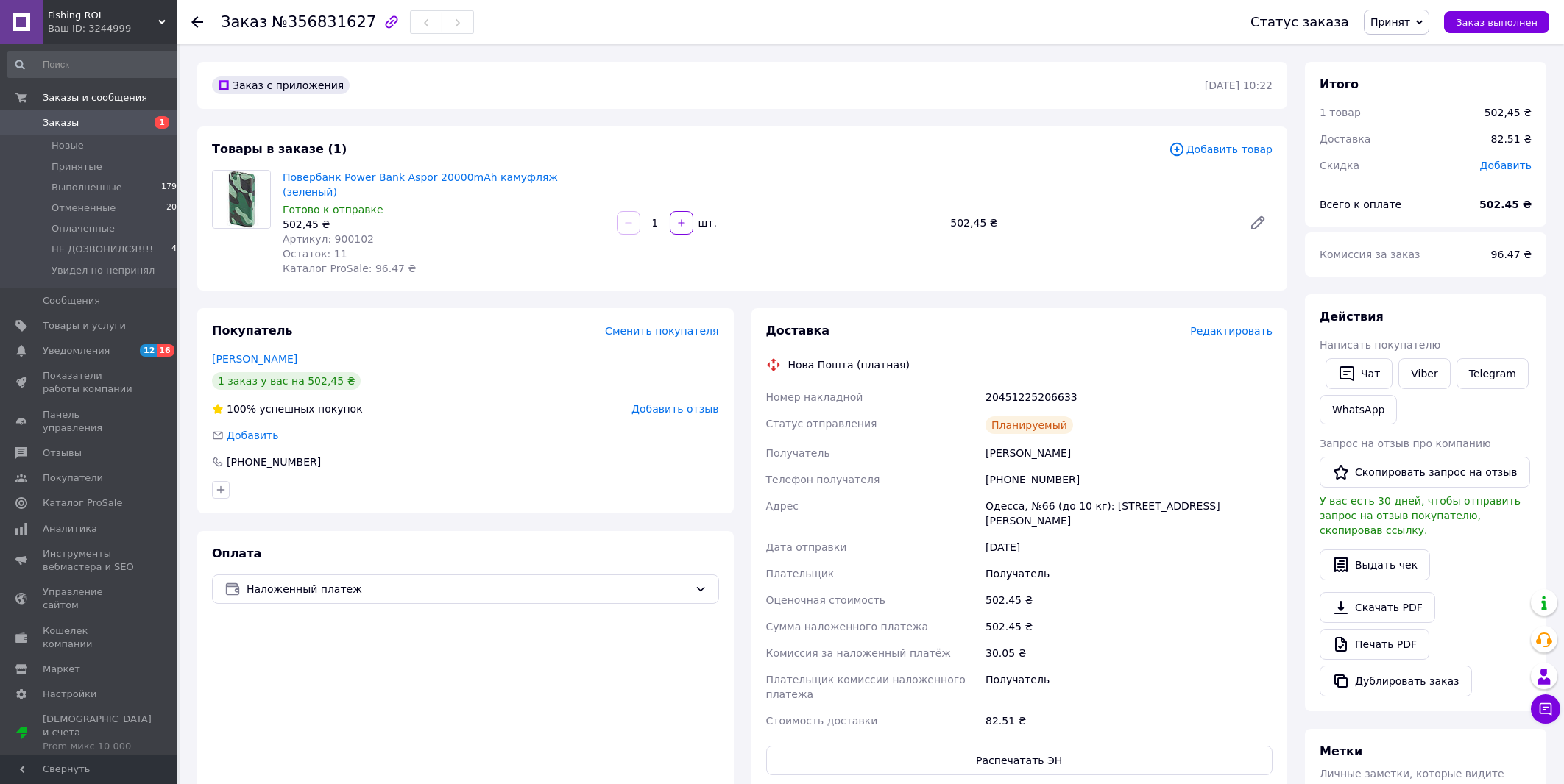
scroll to position [272, 0]
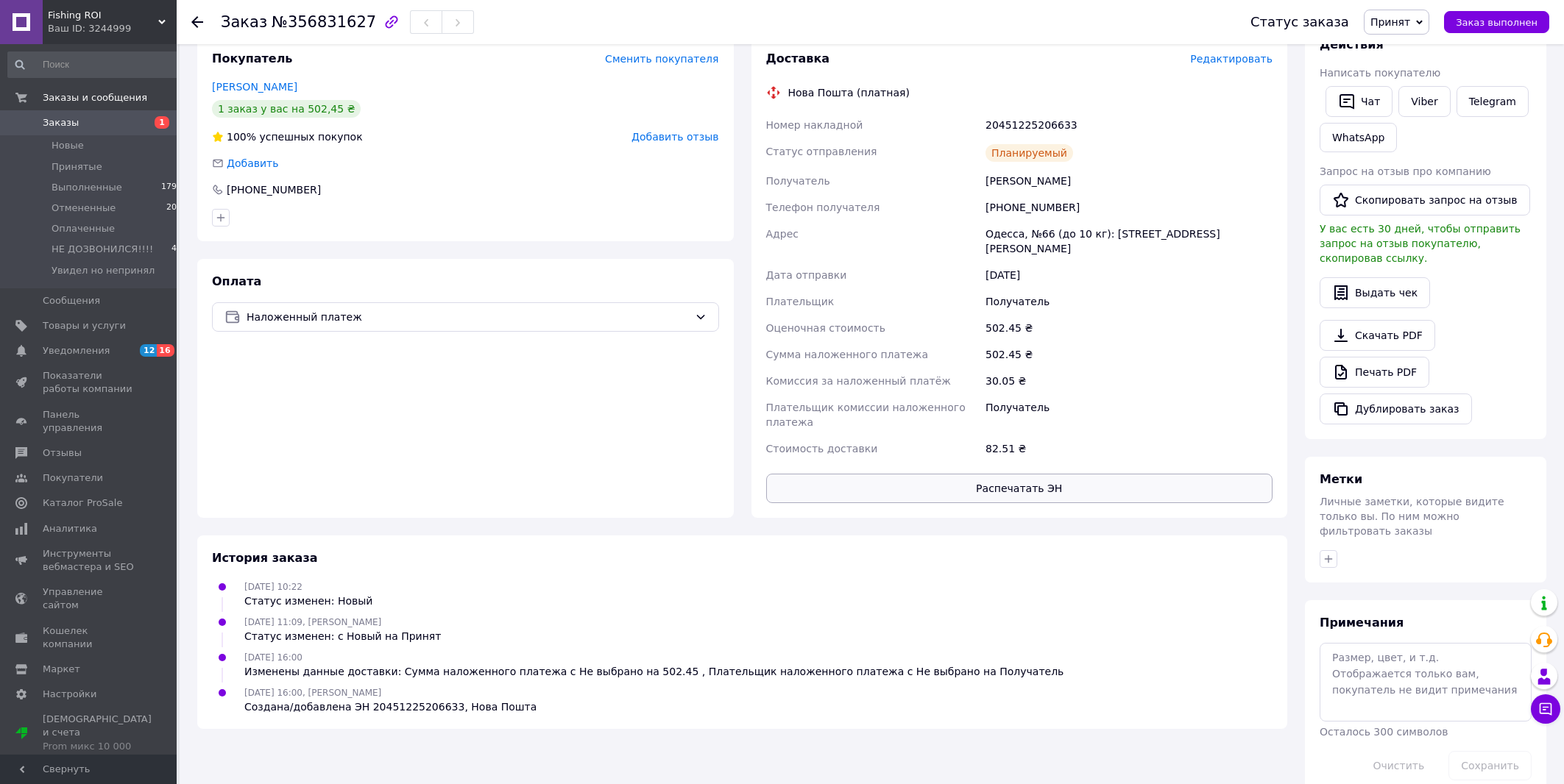
click at [994, 473] on button "Распечатать ЭН" at bounding box center [1020, 488] width 507 height 30
click at [1487, 19] on span "Заказ выполнен" at bounding box center [1496, 22] width 81 height 11
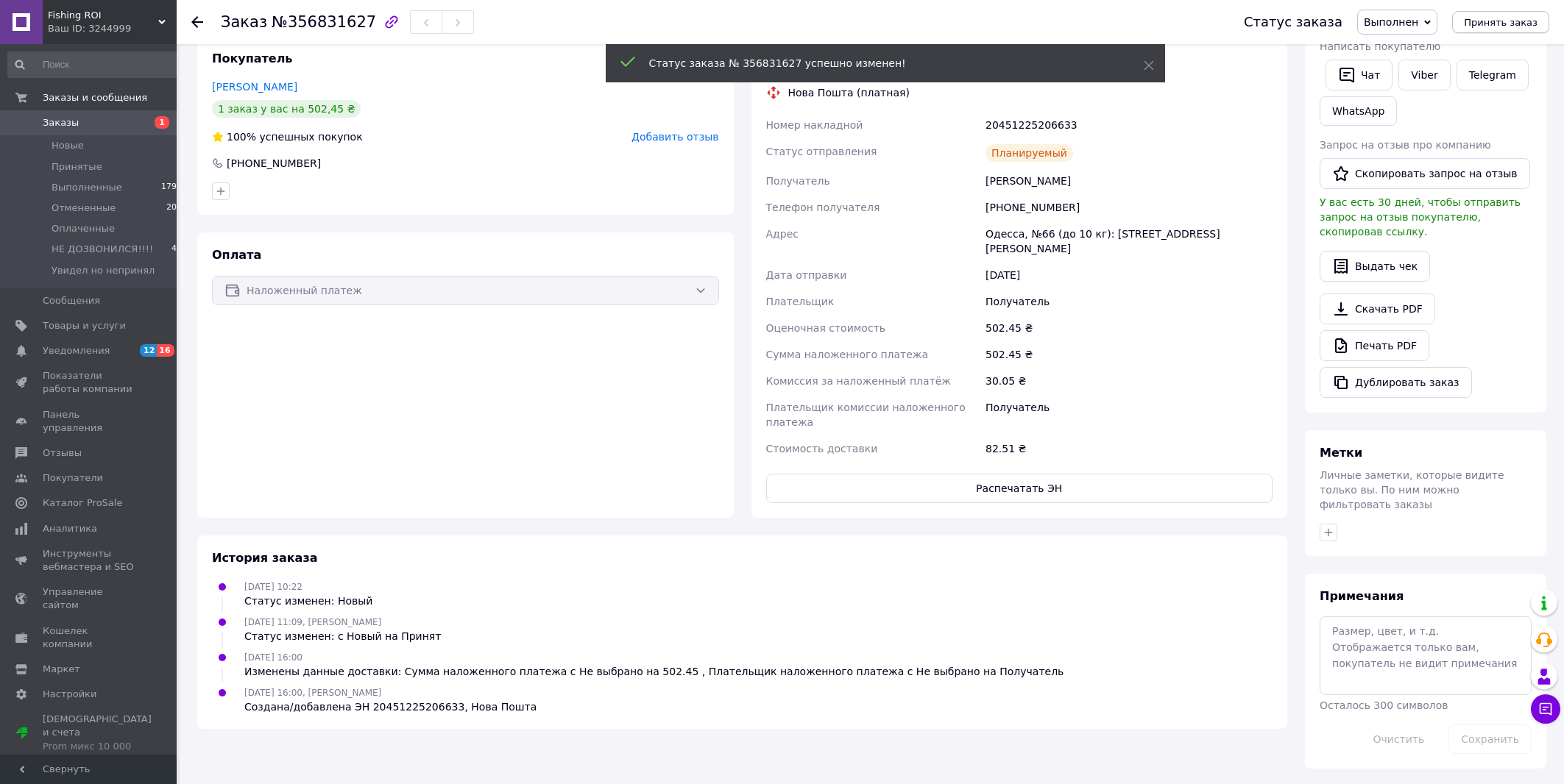
scroll to position [247, 0]
